Goal: Answer question/provide support: Ask a question

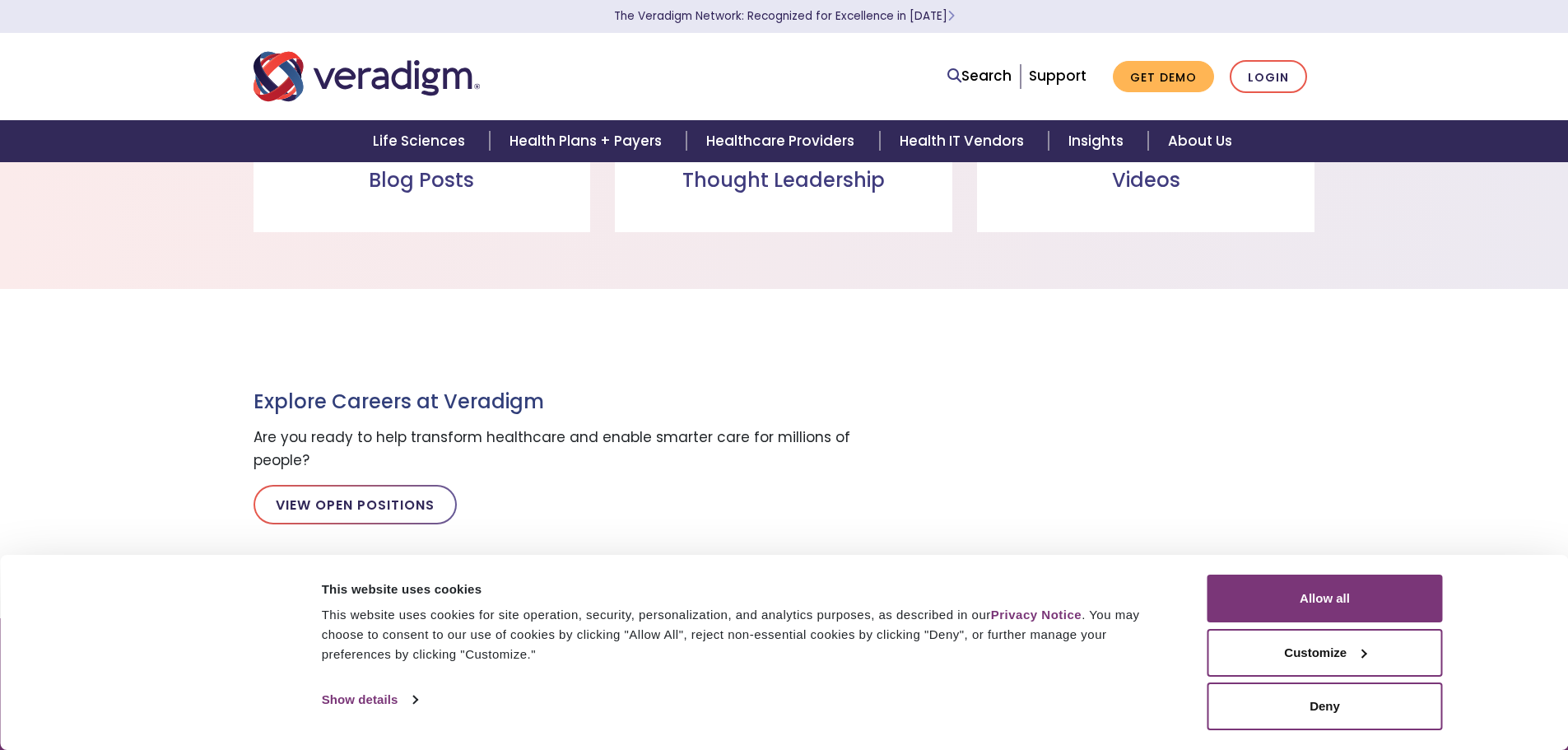
scroll to position [1400, 0]
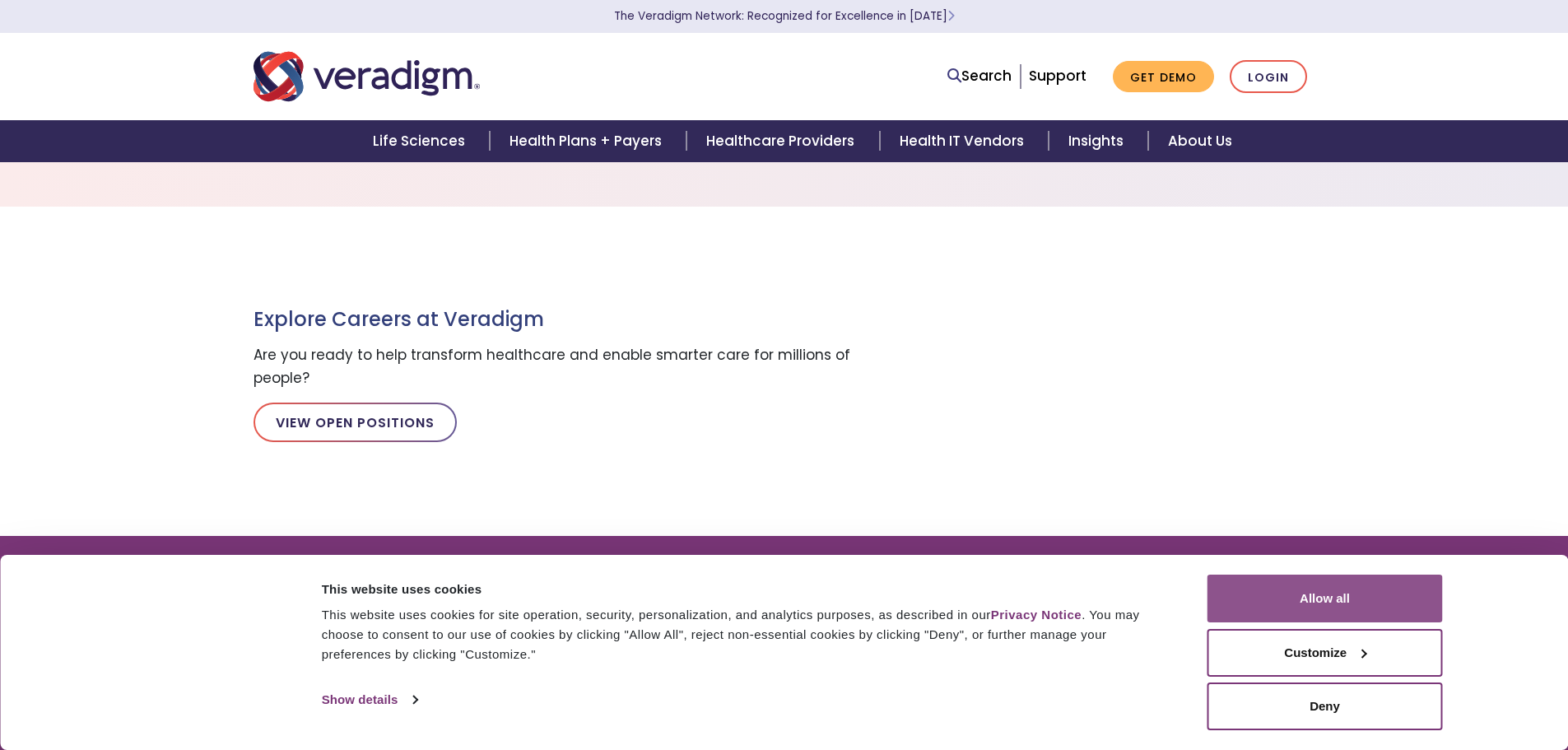
click at [1349, 604] on button "Allow all" at bounding box center [1325, 598] width 236 height 48
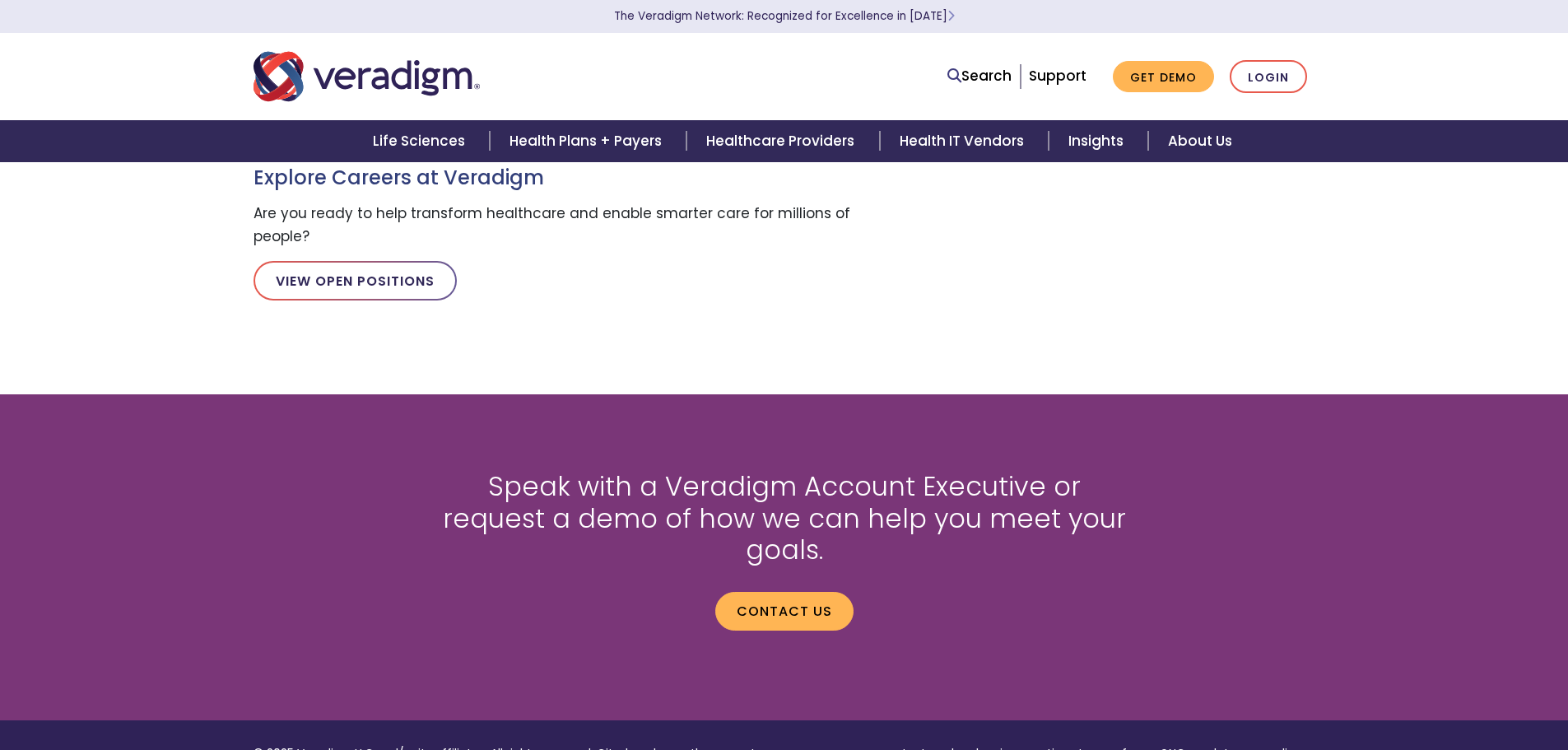
scroll to position [1833, 0]
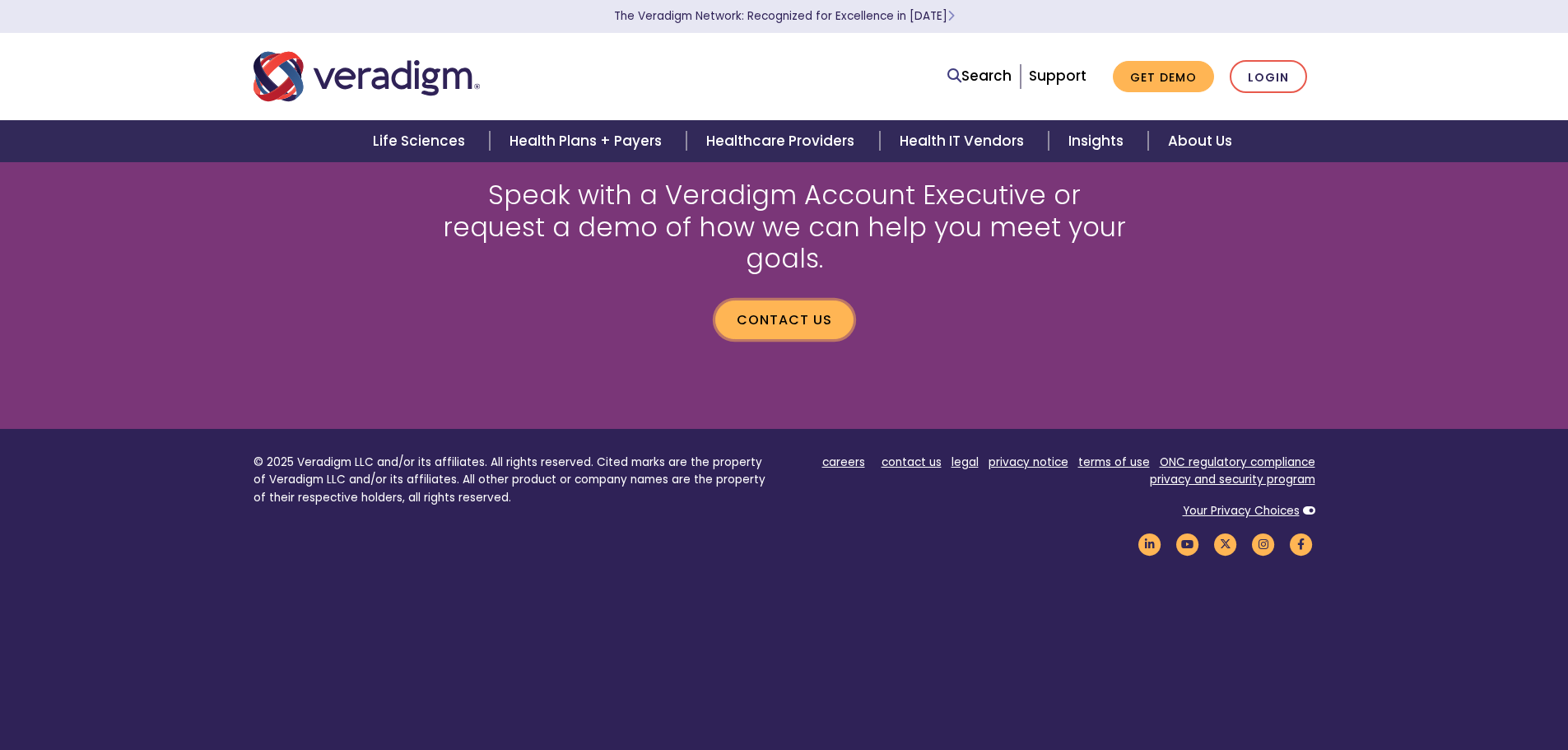
click at [816, 301] on link "Contact us" at bounding box center [784, 320] width 139 height 38
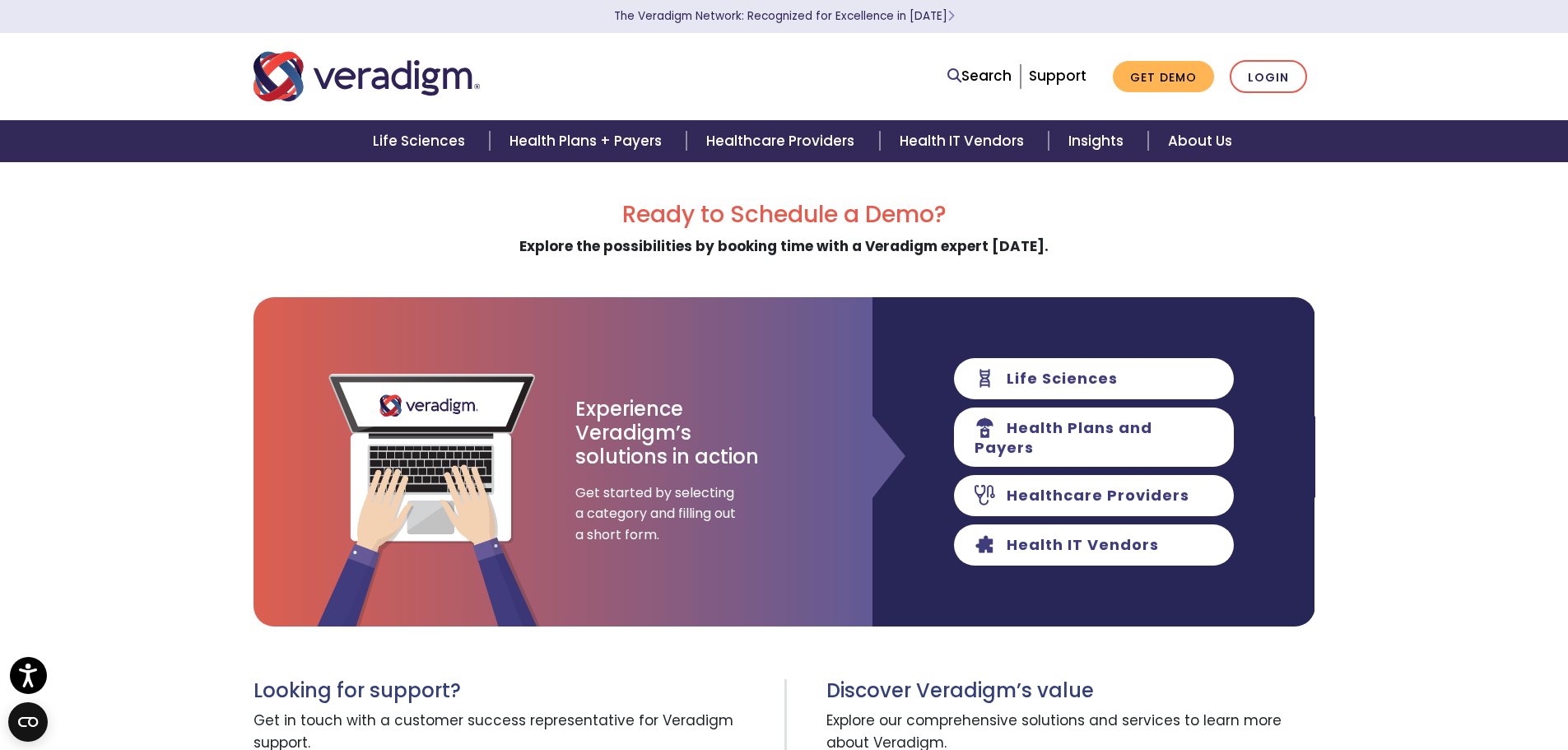
click at [411, 70] on img "Veradigm logo" at bounding box center [367, 76] width 226 height 55
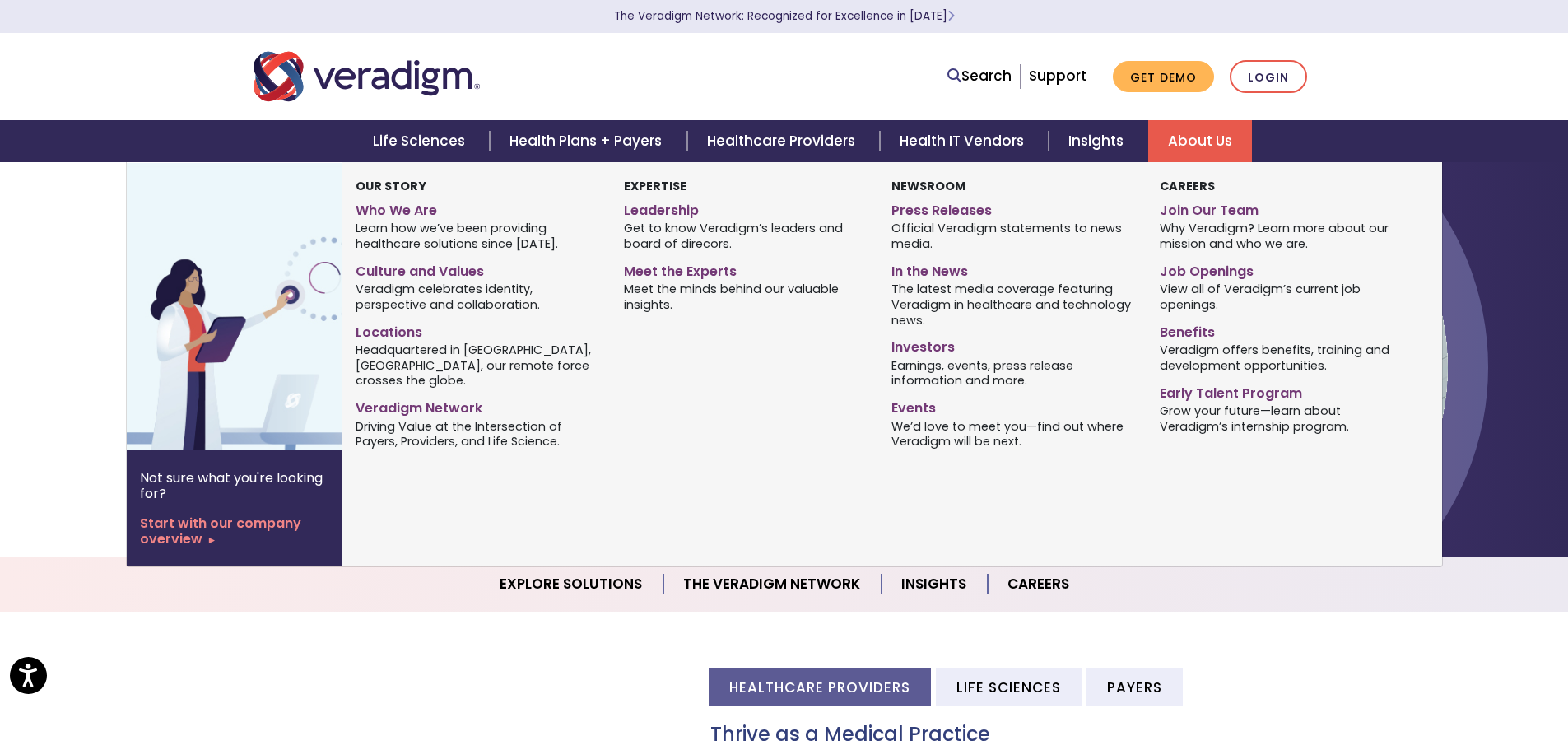
click at [1176, 140] on link "About Us" at bounding box center [1200, 141] width 104 height 42
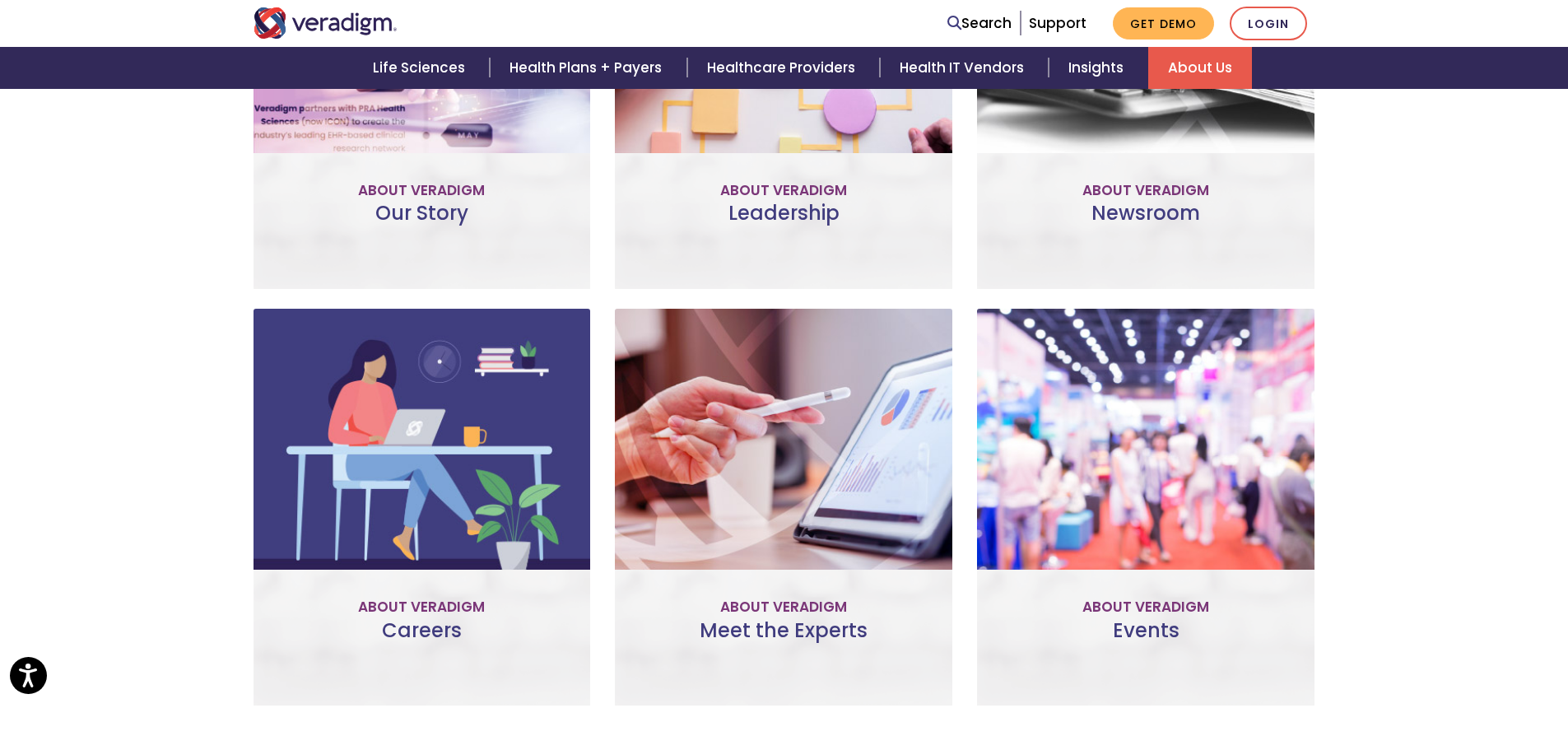
scroll to position [1262, 0]
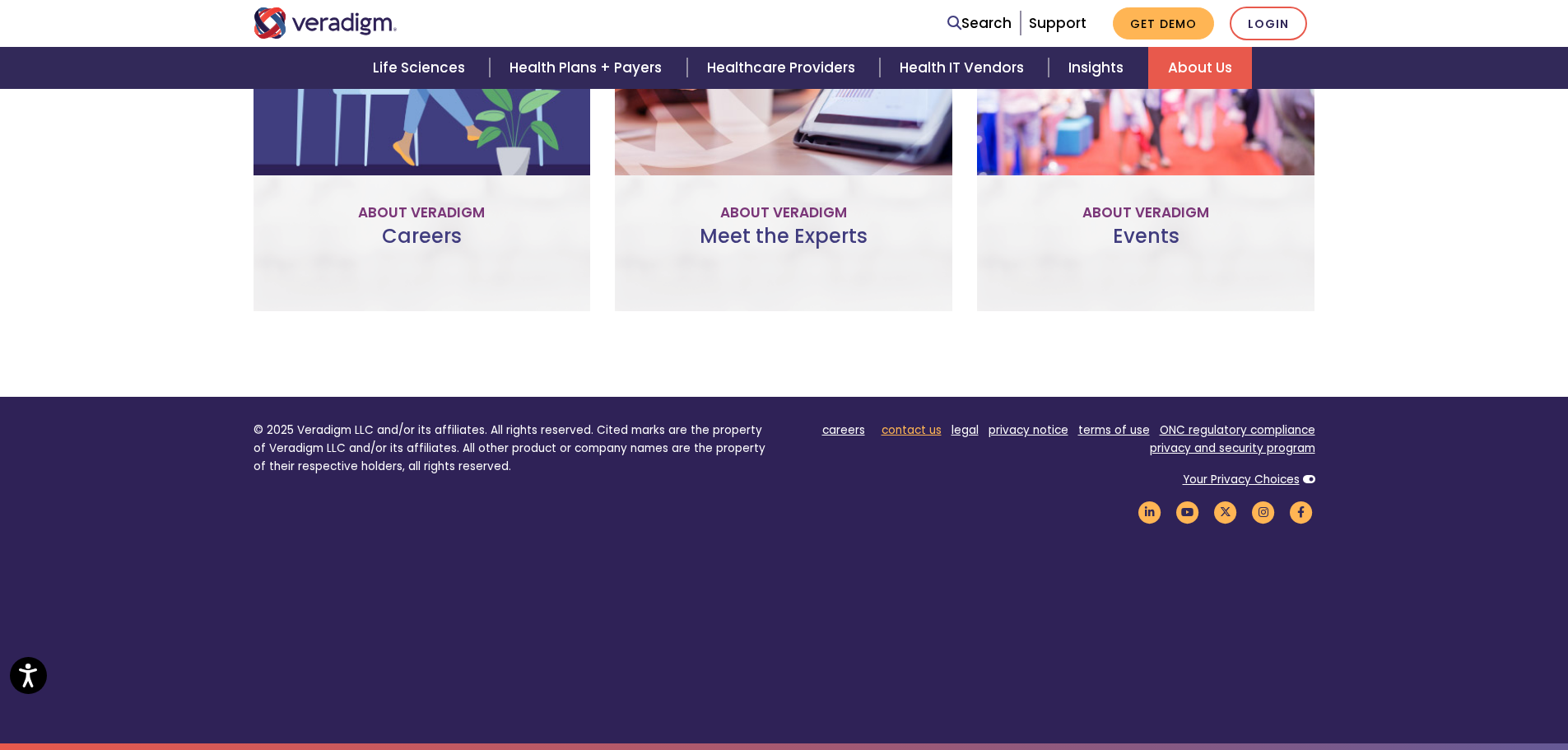
click at [923, 433] on link "contact us" at bounding box center [911, 430] width 60 height 16
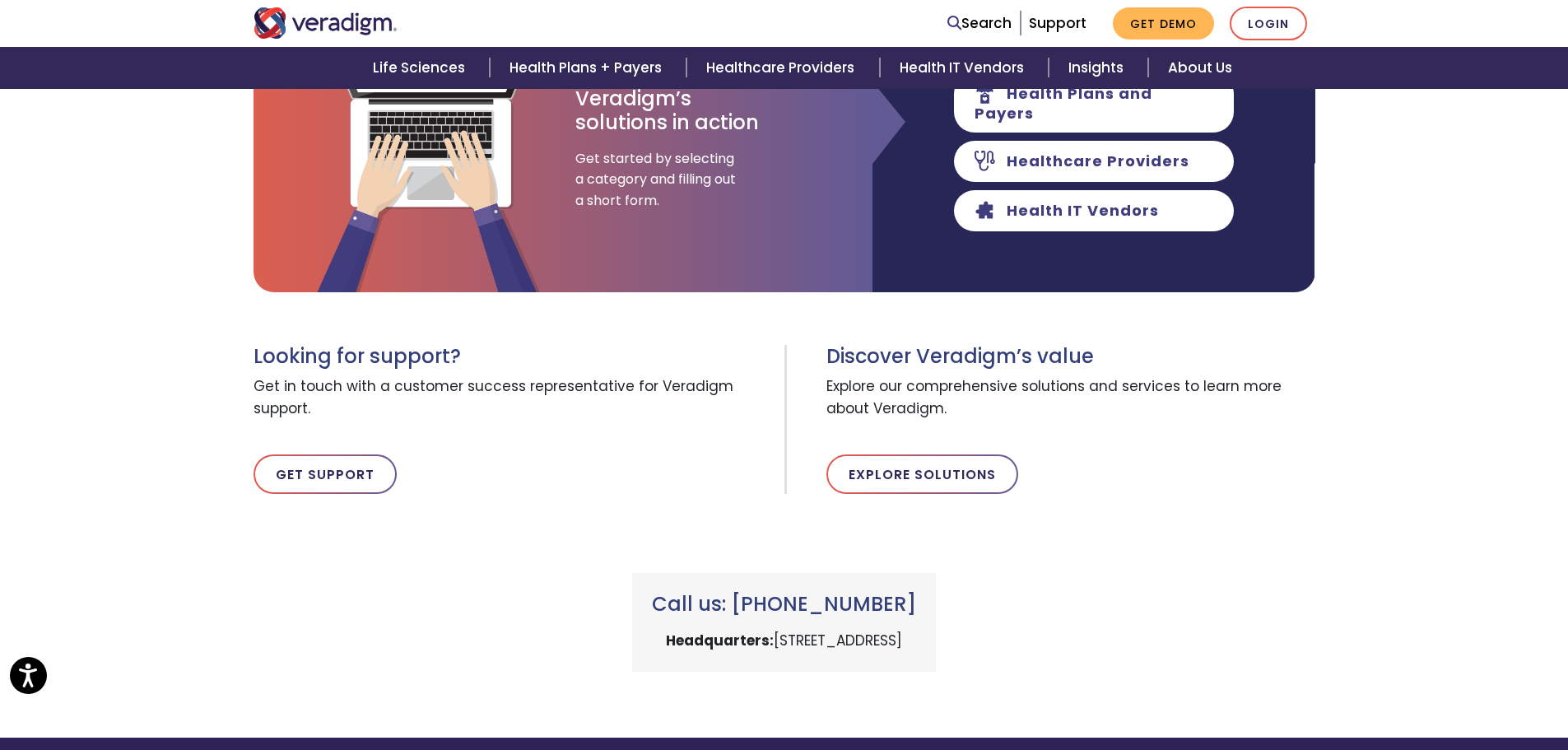
scroll to position [412, 0]
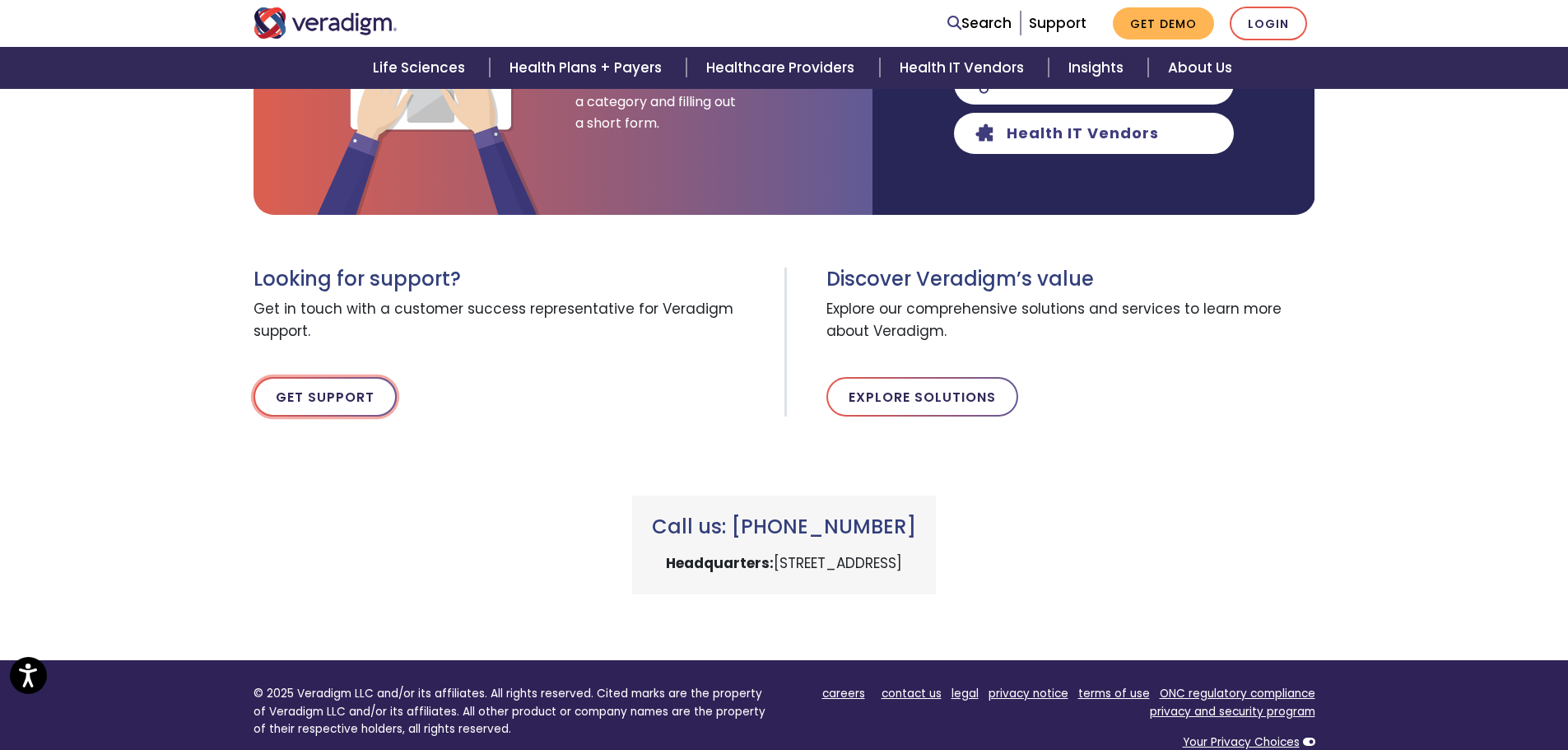
click at [354, 394] on link "Get Support" at bounding box center [325, 397] width 143 height 40
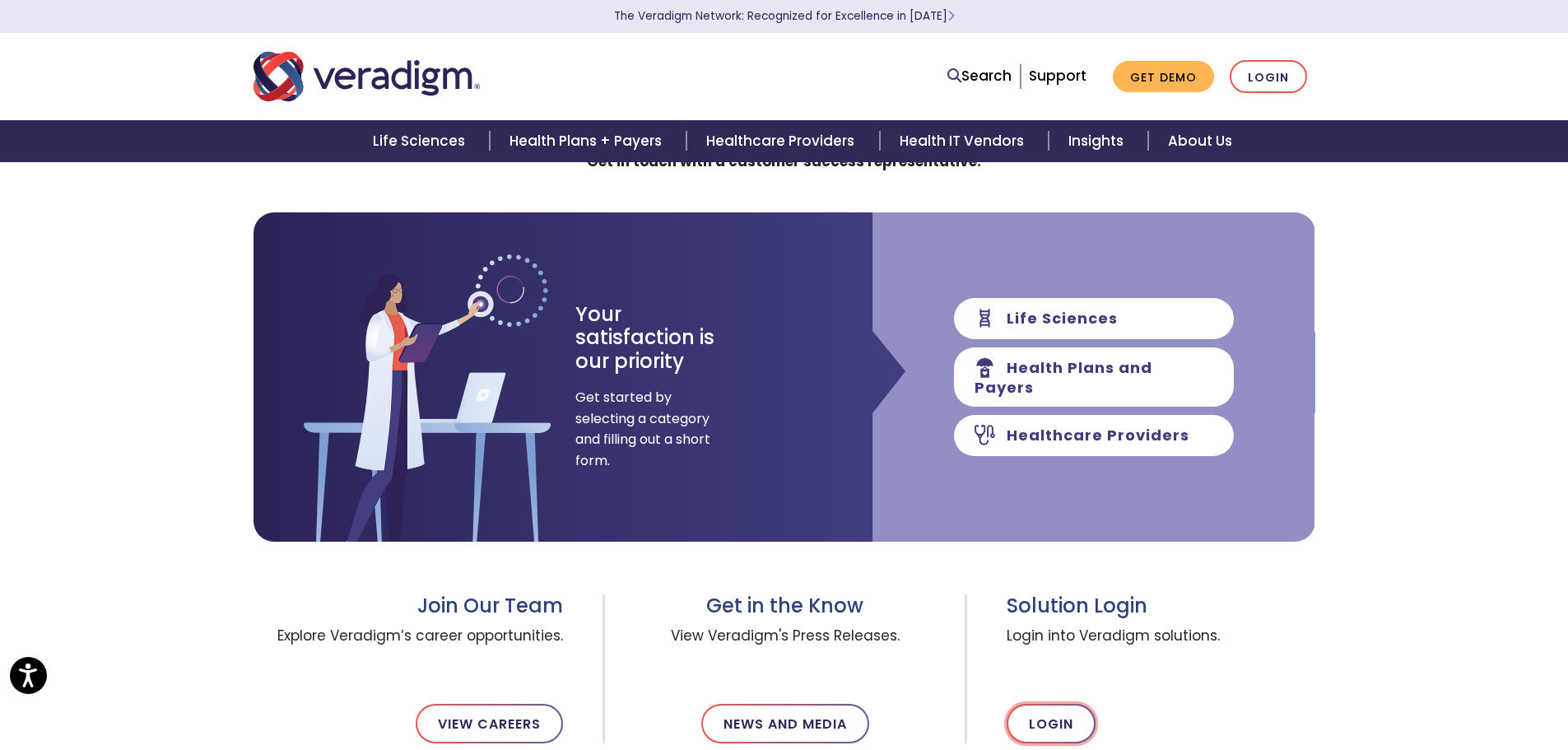
scroll to position [82, 0]
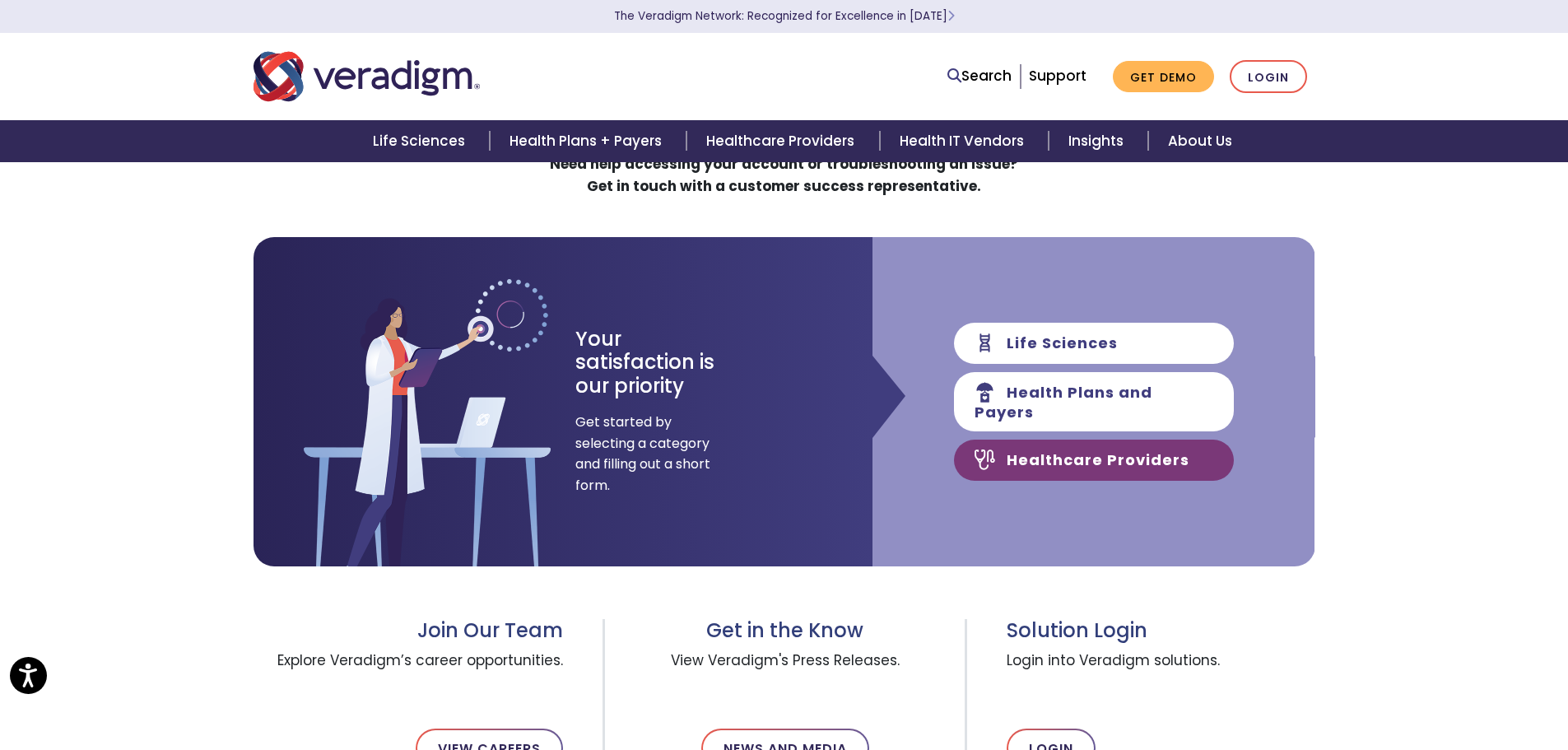
click at [1044, 450] on link "Healthcare Providers" at bounding box center [1094, 460] width 280 height 41
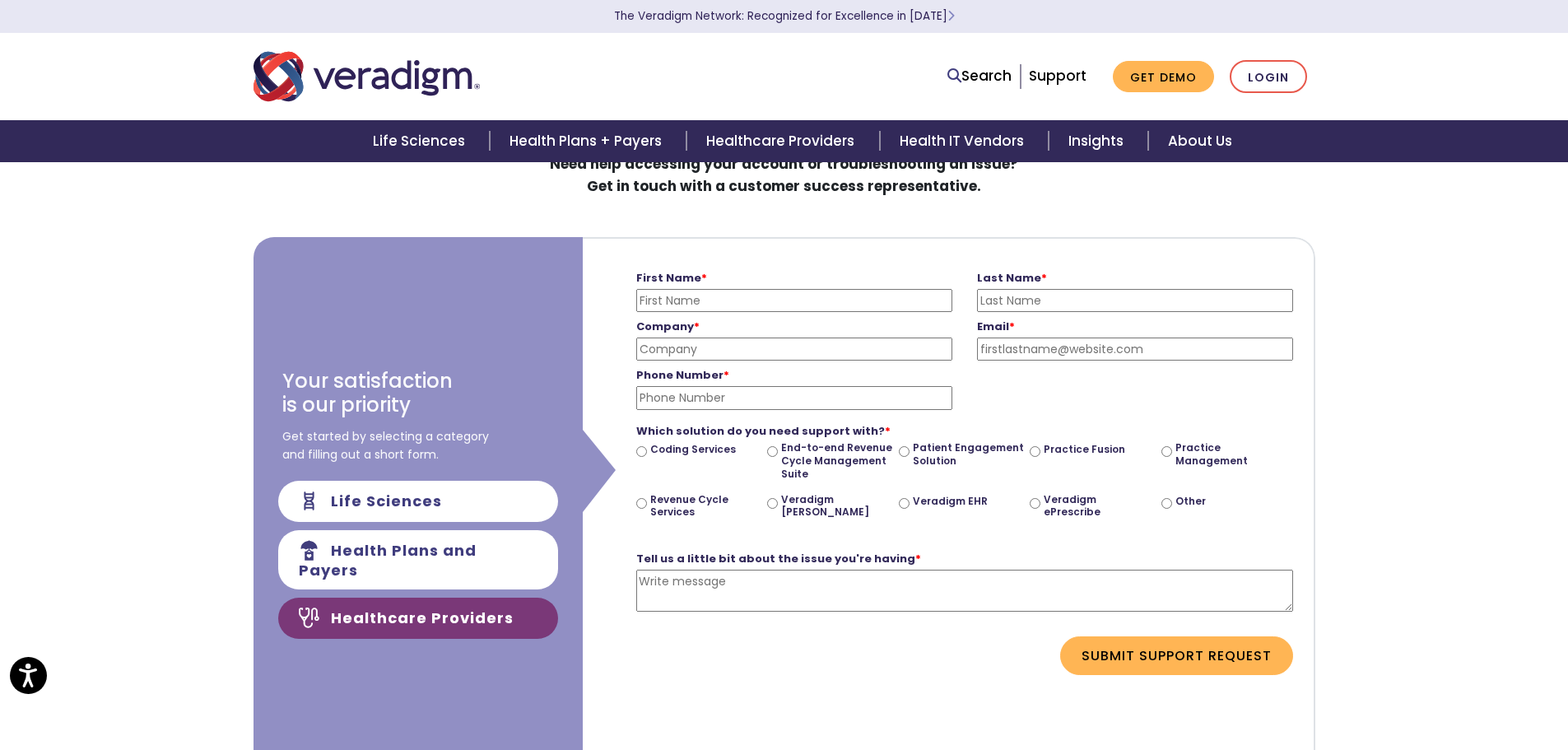
click at [737, 597] on textarea "Tell us a little bit about the issue you're having *" at bounding box center [965, 590] width 657 height 42
click at [693, 294] on input "First Name *" at bounding box center [794, 300] width 316 height 23
type input "[PERSON_NAME]"
type input "E"
type input "[PERSON_NAME]"
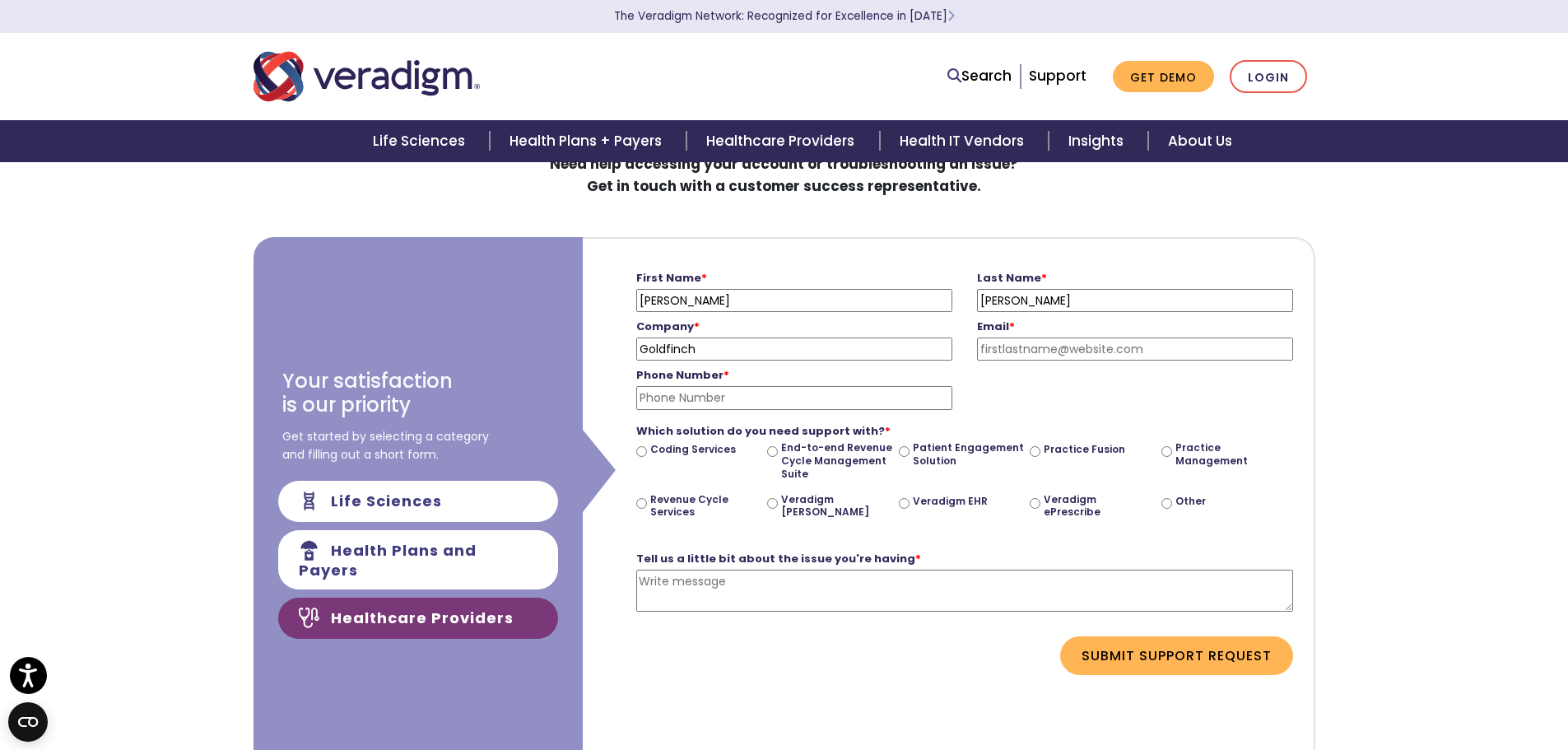
type input "Goldfinch Laboratory"
click at [1038, 358] on input "Email *" at bounding box center [1135, 349] width 316 height 23
type input "lross@goldfinchlaboratory.com"
click at [716, 407] on input "Phone Number *" at bounding box center [794, 397] width 316 height 23
type input "5159048235"
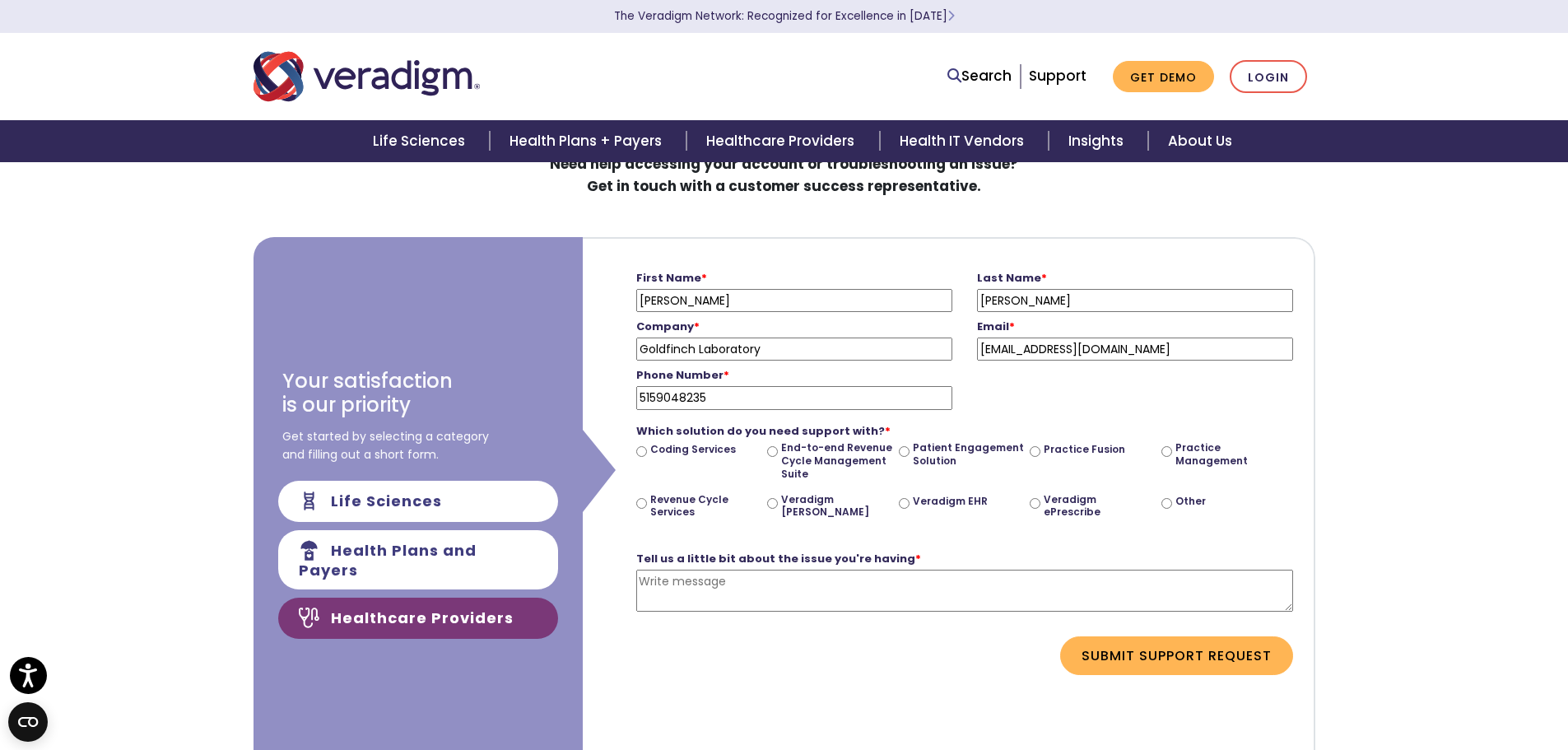
click at [776, 502] on input "Veradigm eChart Courier" at bounding box center [772, 504] width 10 height 10
radio input "true"
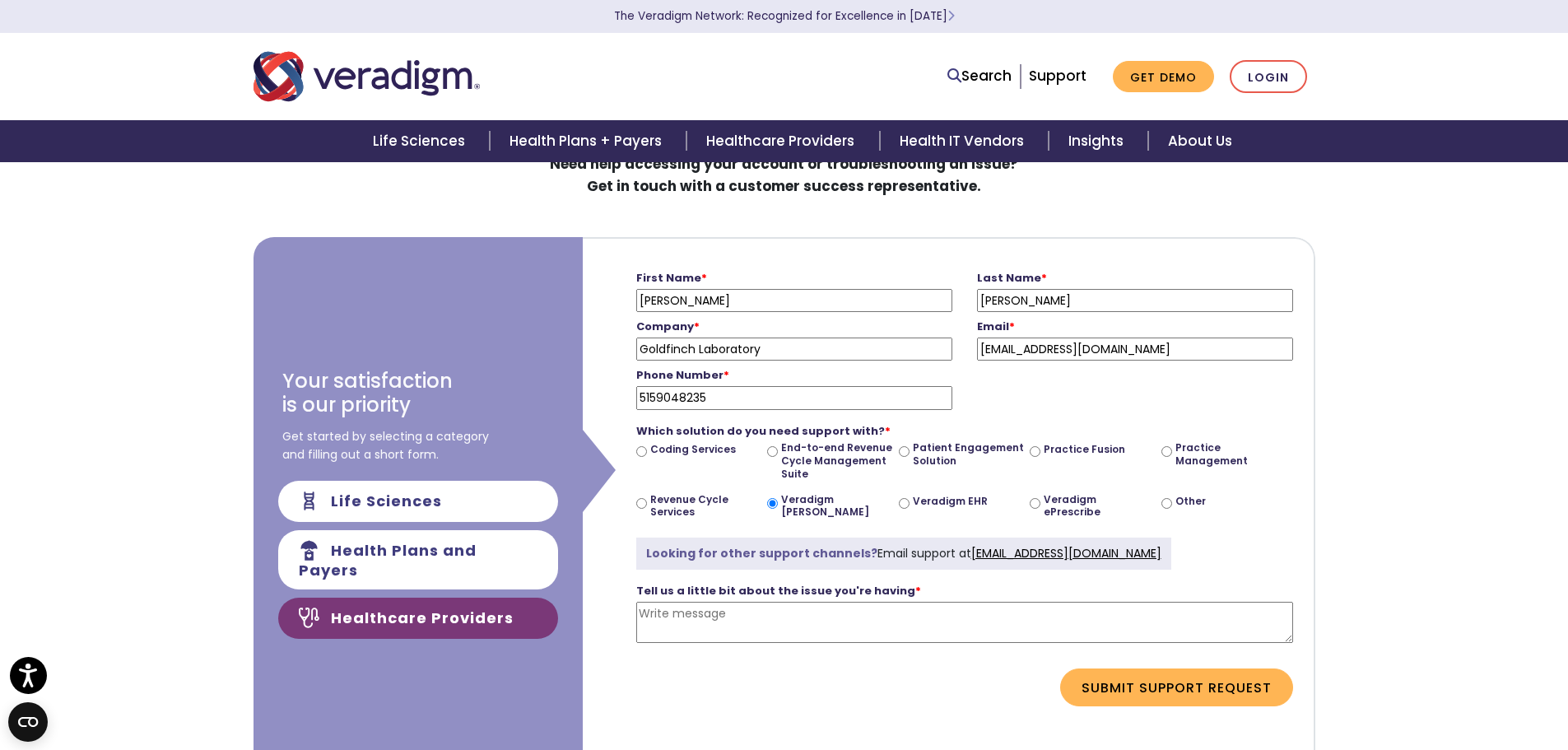
click at [905, 502] on input "Veradigm EHR" at bounding box center [904, 504] width 10 height 10
radio input "true"
click at [1167, 499] on input "Other" at bounding box center [1167, 504] width 10 height 10
radio input "true"
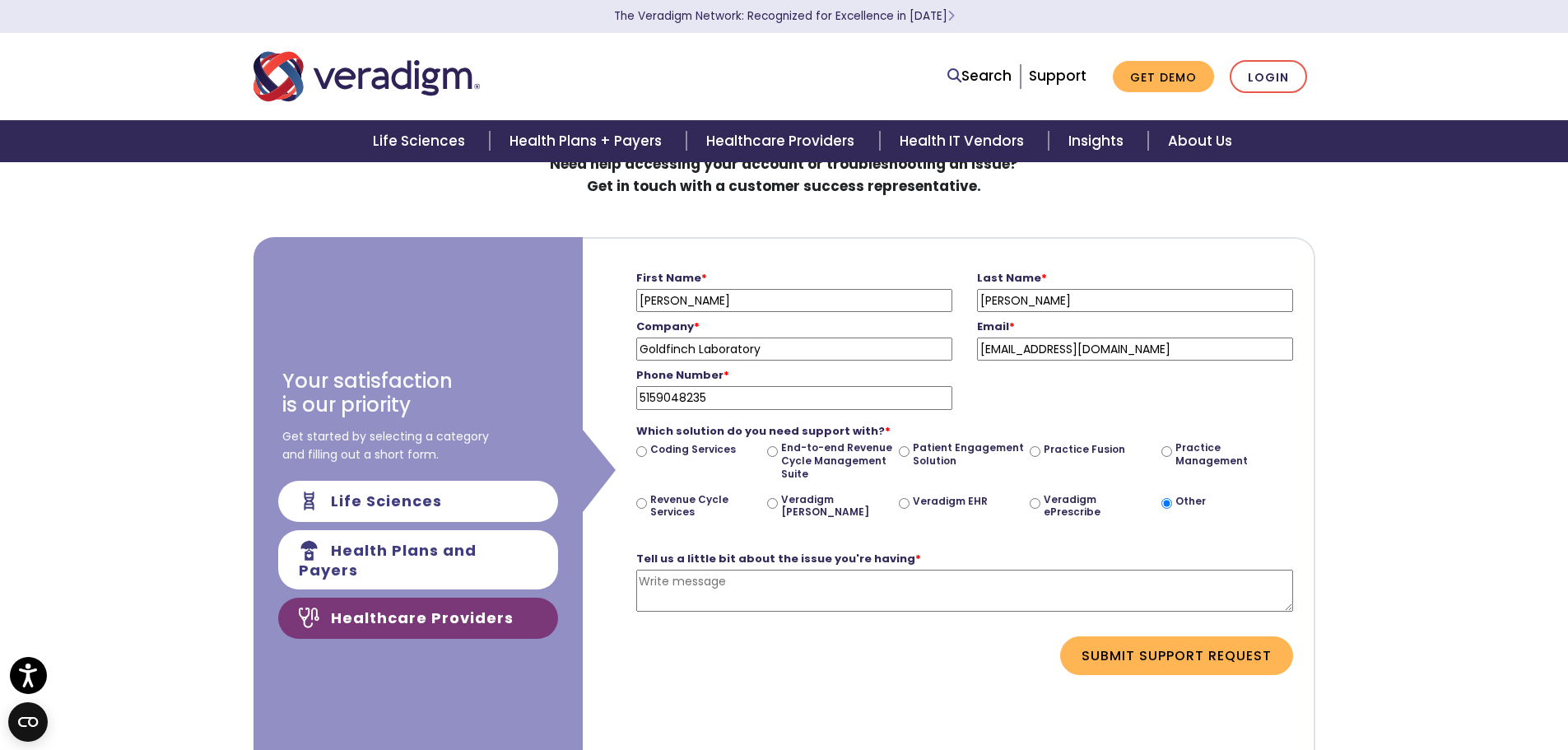
click at [811, 582] on textarea "Tell us a little bit about the issue you're having *" at bounding box center [965, 590] width 657 height 42
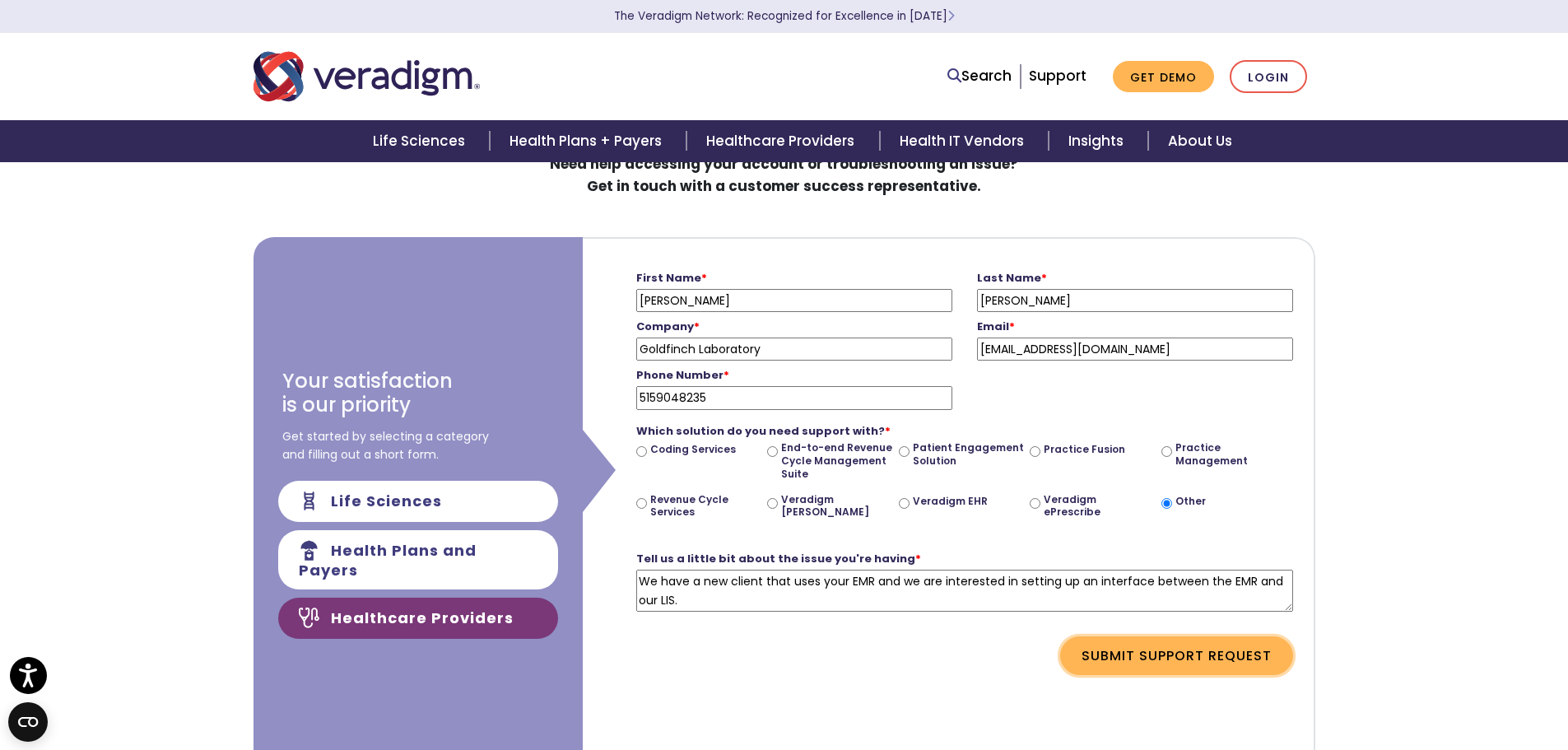
type textarea "We have a new client that uses your EMR and we are interested in setting up an …"
click at [1160, 654] on button "Submit Support Request" at bounding box center [1176, 655] width 233 height 38
